Goal: Task Accomplishment & Management: Manage account settings

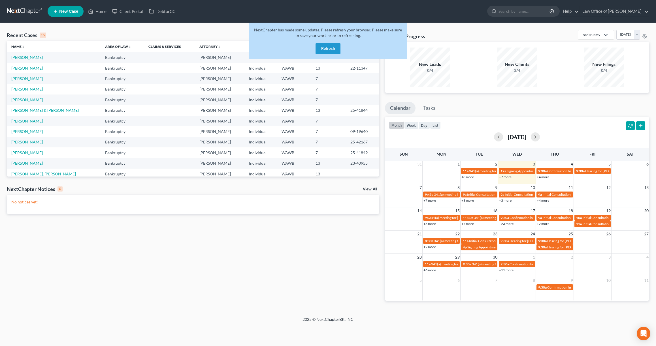
click at [325, 48] on button "Refresh" at bounding box center [327, 48] width 25 height 11
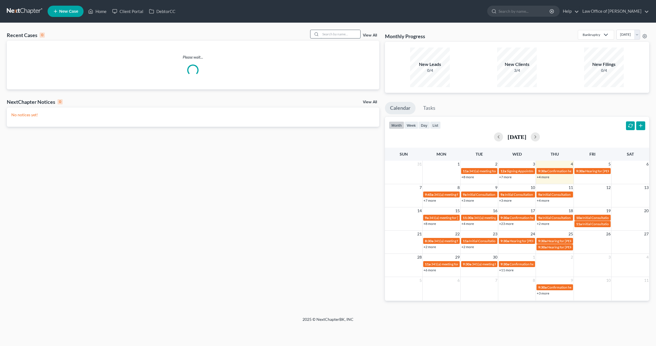
click at [328, 33] on input "search" at bounding box center [340, 34] width 40 height 8
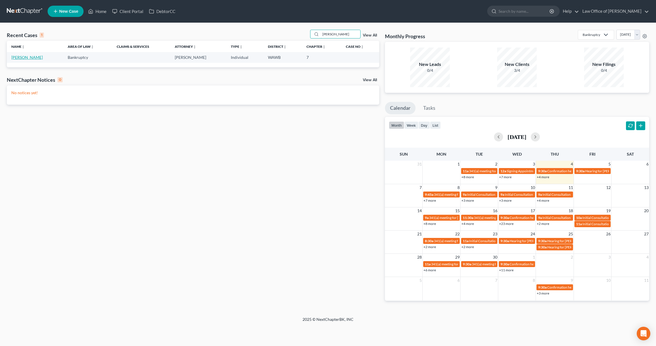
type input "yadon"
click at [25, 58] on link "[PERSON_NAME]" at bounding box center [26, 57] width 31 height 5
select select "6"
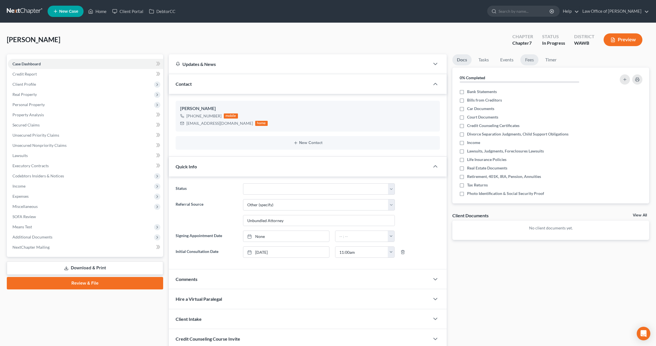
click at [530, 63] on link "Fees" at bounding box center [529, 59] width 18 height 11
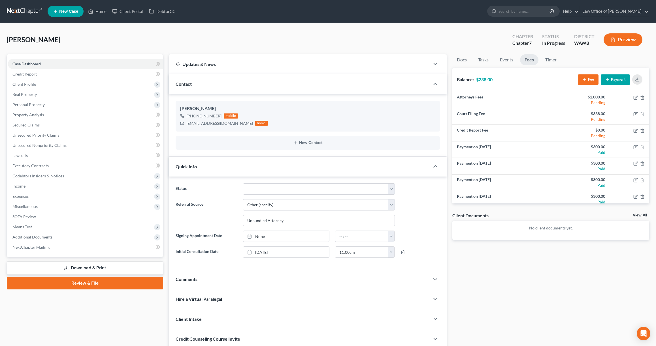
click at [615, 78] on button "Payment" at bounding box center [614, 79] width 29 height 10
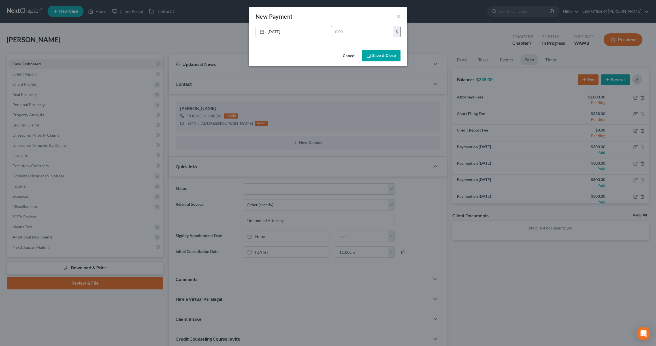
click at [364, 31] on input "text" at bounding box center [362, 31] width 62 height 11
type input "238"
click at [376, 58] on button "Save & Close" at bounding box center [381, 56] width 39 height 12
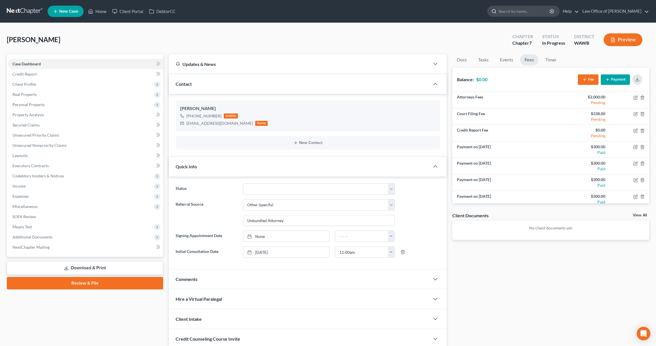
click at [546, 12] on input "search" at bounding box center [524, 11] width 52 height 10
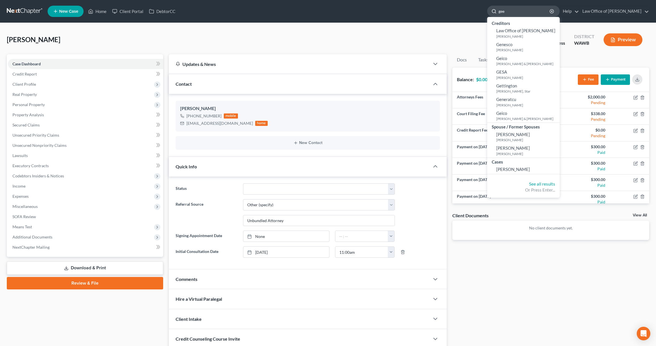
type input "gee"
click at [528, 166] on link "Gee, Karen" at bounding box center [523, 169] width 72 height 9
select select "6"
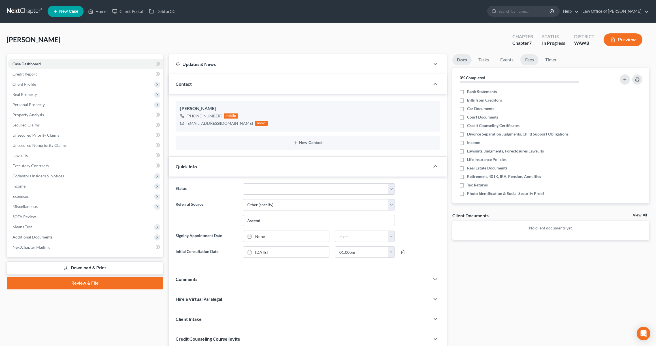
click at [525, 61] on link "Fees" at bounding box center [529, 59] width 18 height 11
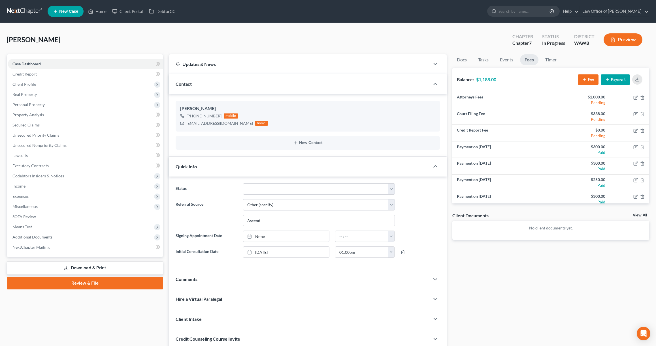
click at [611, 79] on button "Payment" at bounding box center [614, 79] width 29 height 10
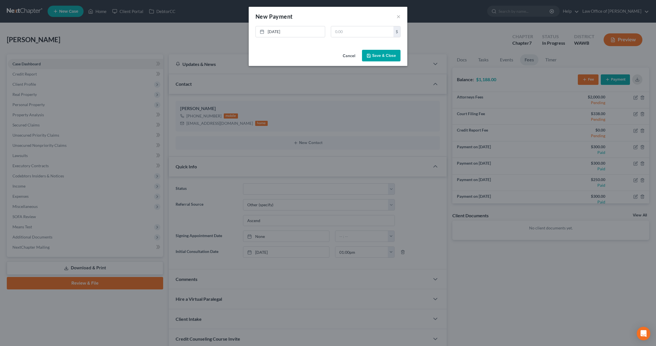
click at [350, 55] on button "Cancel" at bounding box center [349, 55] width 22 height 11
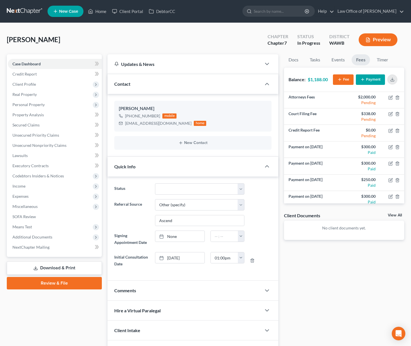
click at [372, 78] on button "Payment" at bounding box center [370, 79] width 29 height 10
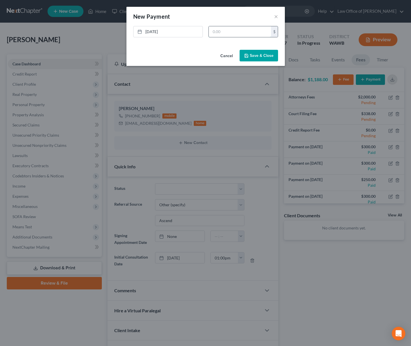
click at [222, 34] on input "text" at bounding box center [240, 31] width 62 height 11
type input "300"
click at [256, 53] on button "Save & Close" at bounding box center [259, 56] width 39 height 12
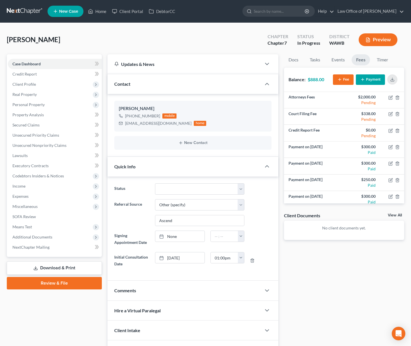
click at [27, 11] on link at bounding box center [25, 11] width 36 height 10
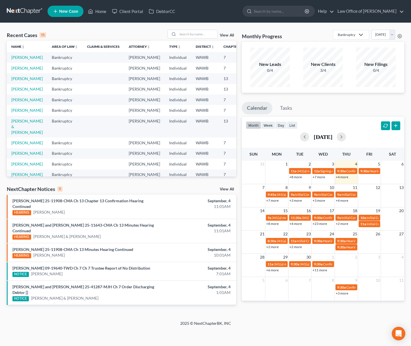
click at [223, 191] on link "View All" at bounding box center [227, 189] width 14 height 4
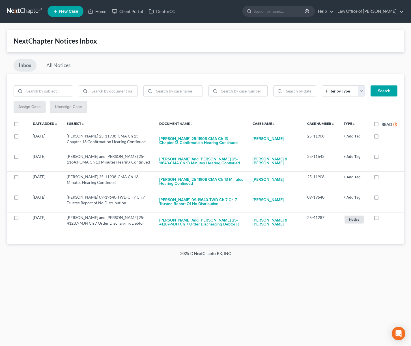
click at [382, 124] on label "Read" at bounding box center [390, 124] width 16 height 7
click at [384, 124] on input "Read" at bounding box center [386, 123] width 4 height 4
checkbox input "true"
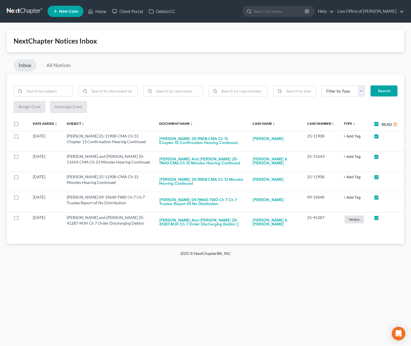
checkbox input "true"
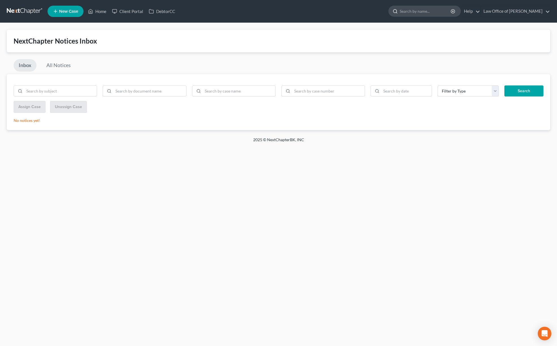
click at [411, 11] on input "search" at bounding box center [426, 11] width 52 height 10
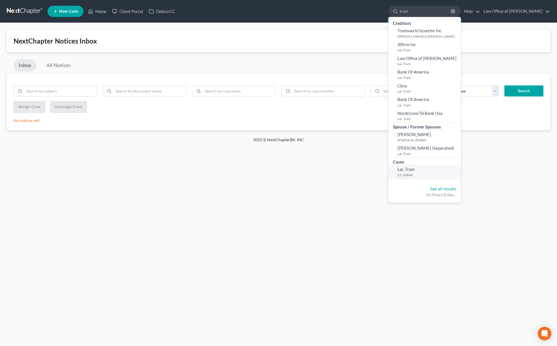
type input "tram"
click at [411, 175] on small "23-10864" at bounding box center [429, 175] width 62 height 5
select select "6"
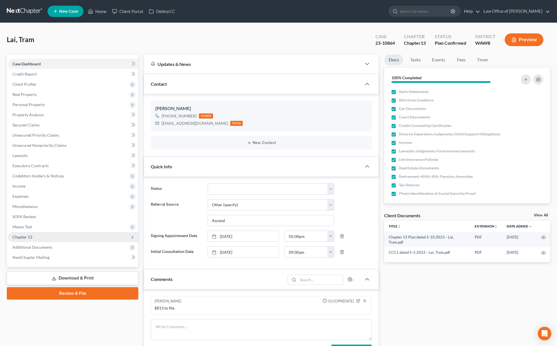
click at [62, 238] on span "Chapter 13" at bounding box center [73, 237] width 131 height 10
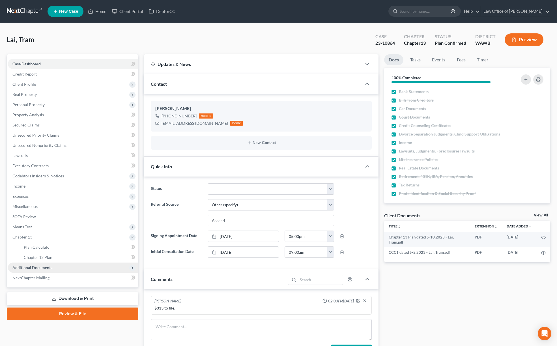
click at [59, 266] on span "Additional Documents" at bounding box center [73, 268] width 131 height 10
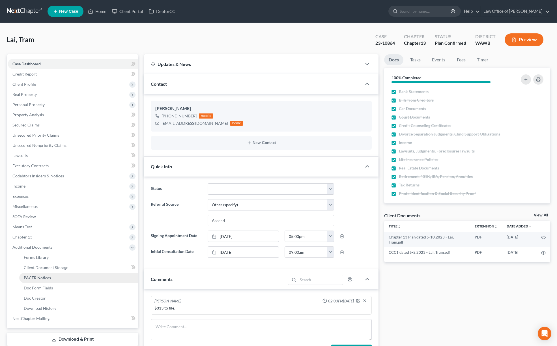
click at [62, 279] on link "PACER Notices" at bounding box center [78, 278] width 119 height 10
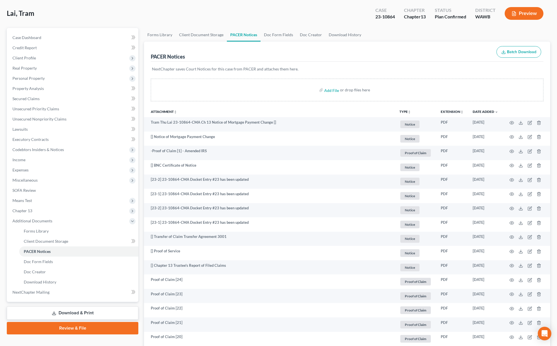
scroll to position [34, 0]
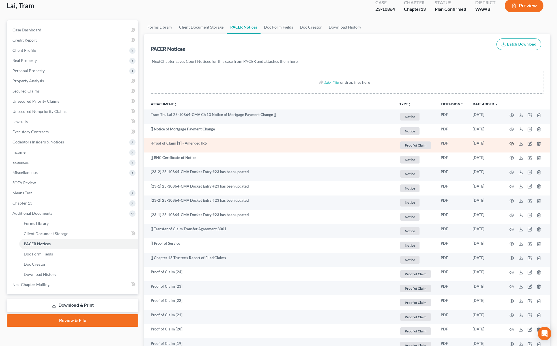
click at [411, 144] on icon "button" at bounding box center [512, 144] width 5 height 5
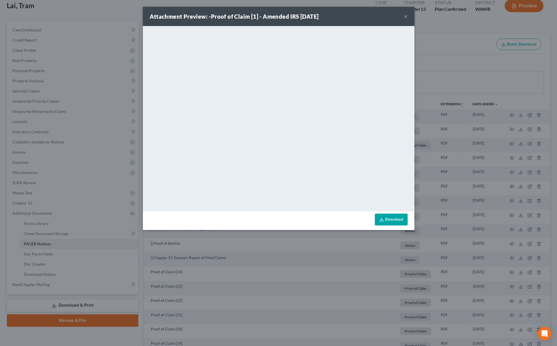
click at [411, 137] on div "Attachment Preview: -Proof of Claim [1] - Amended IRS 06/24/2024 × <object ng-a…" at bounding box center [278, 173] width 557 height 346
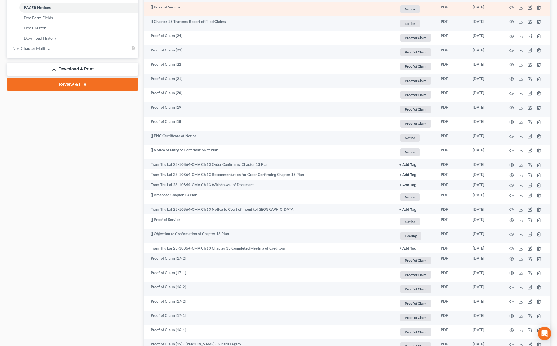
scroll to position [273, 0]
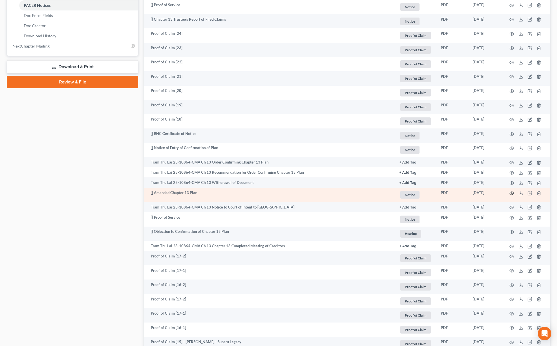
click at [411, 194] on circle "button" at bounding box center [512, 193] width 1 height 1
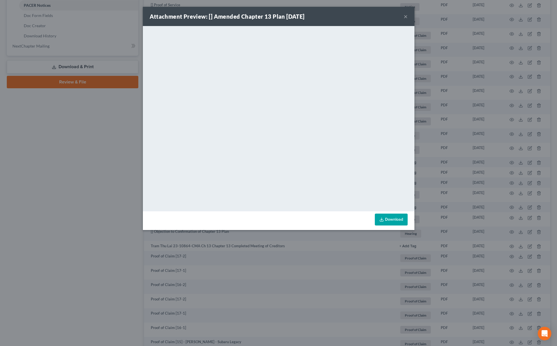
click at [82, 167] on div "Attachment Preview: [] Amended Chapter 13 Plan 06/30/2023 × <object ng-attr-dat…" at bounding box center [278, 173] width 557 height 346
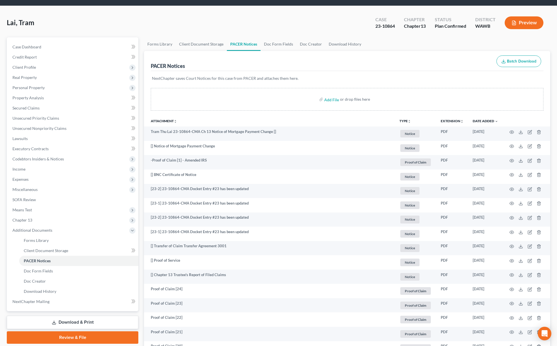
scroll to position [0, 0]
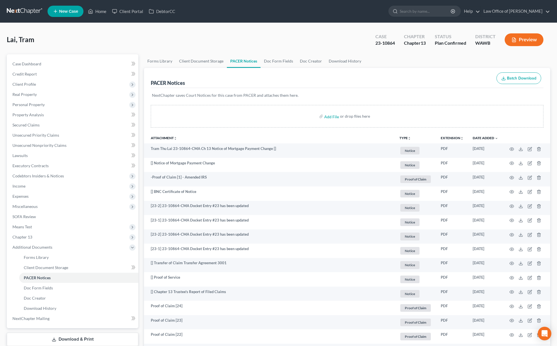
click at [29, 14] on link at bounding box center [25, 11] width 36 height 10
